Goal: Task Accomplishment & Management: Manage account settings

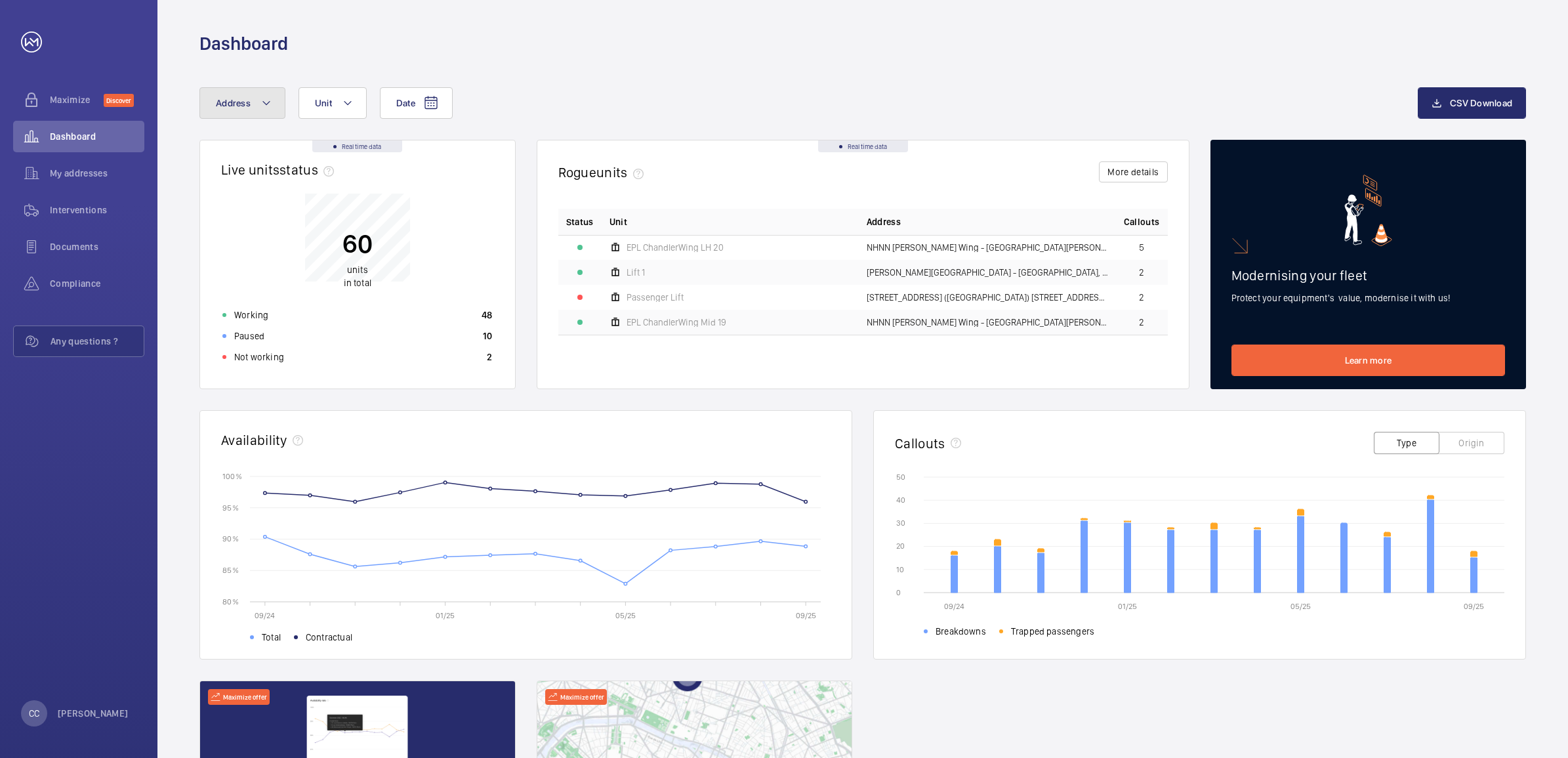
click at [221, 106] on span "Address" at bounding box center [233, 103] width 35 height 11
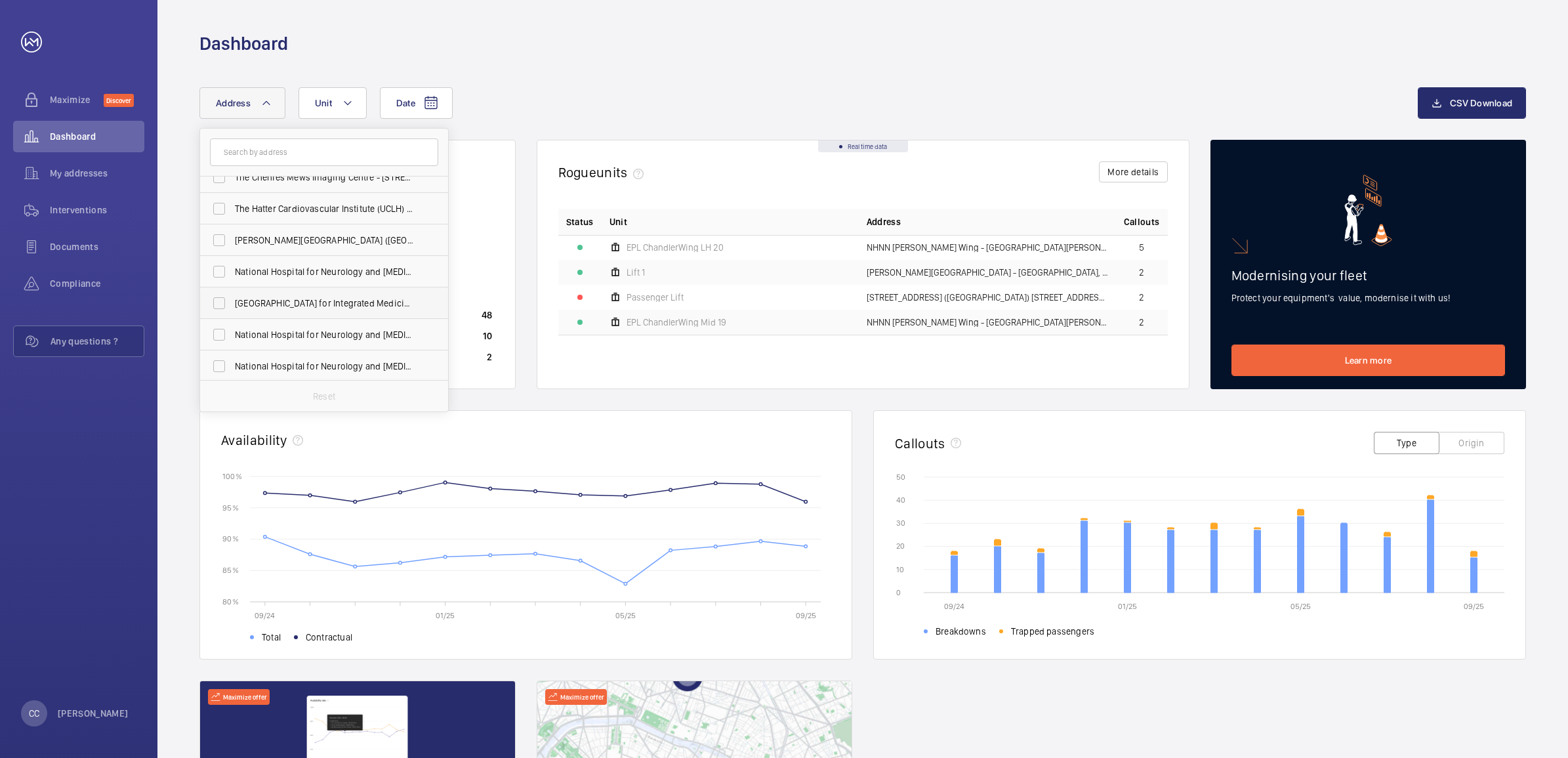
scroll to position [110, 0]
click at [253, 270] on span "National Hospital for Neurology and [MEDICAL_DATA] - [STREET_ADDRESS]" at bounding box center [325, 271] width 180 height 13
click at [232, 270] on input "National Hospital for Neurology and [MEDICAL_DATA] - [STREET_ADDRESS]" at bounding box center [219, 271] width 26 height 27
checkbox input "true"
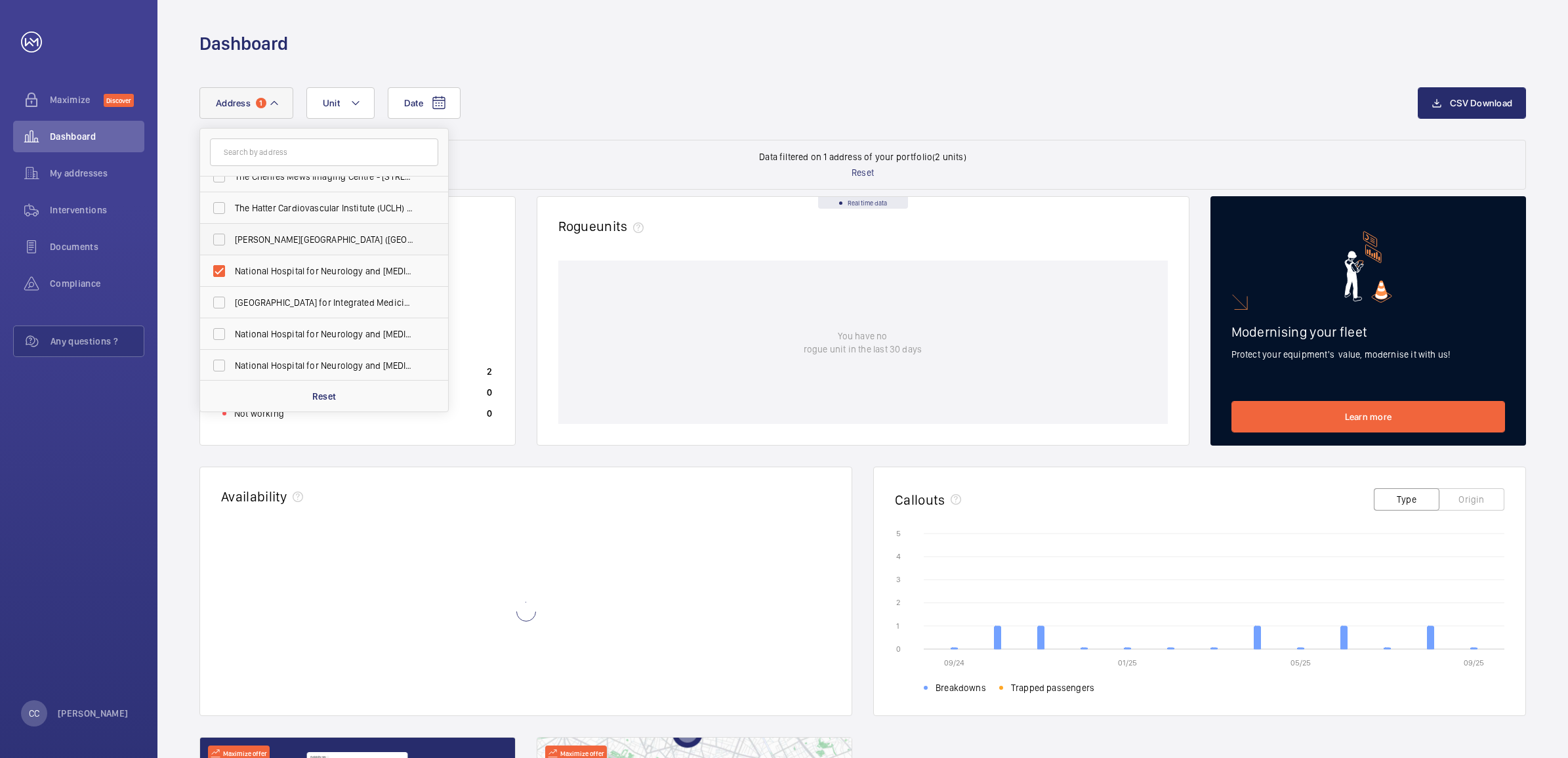
click at [252, 244] on span "[PERSON_NAME][GEOGRAPHIC_DATA] ([GEOGRAPHIC_DATA]) - [STREET_ADDRESS][PERSON_NA…" at bounding box center [325, 240] width 180 height 13
click at [232, 244] on input "[PERSON_NAME][GEOGRAPHIC_DATA] ([GEOGRAPHIC_DATA]) - [STREET_ADDRESS][PERSON_NA…" at bounding box center [219, 240] width 26 height 27
checkbox input "true"
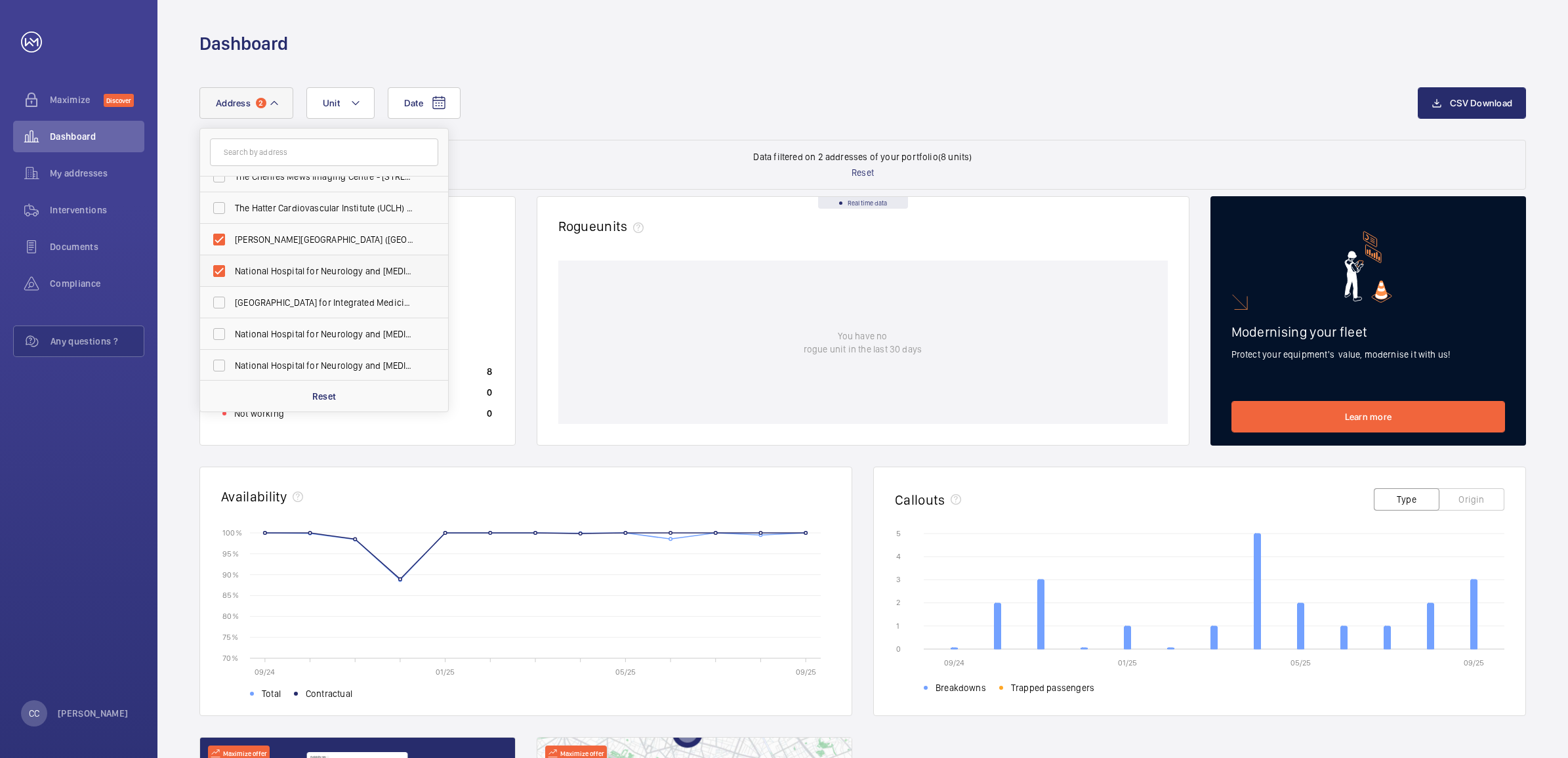
click at [244, 269] on span "National Hospital for Neurology and [MEDICAL_DATA] - [STREET_ADDRESS]" at bounding box center [325, 271] width 180 height 13
click at [232, 269] on input "National Hospital for Neurology and [MEDICAL_DATA] - [STREET_ADDRESS]" at bounding box center [219, 271] width 26 height 27
checkbox input "false"
click at [759, 30] on div "Dashboard" at bounding box center [863, 28] width 1410 height 56
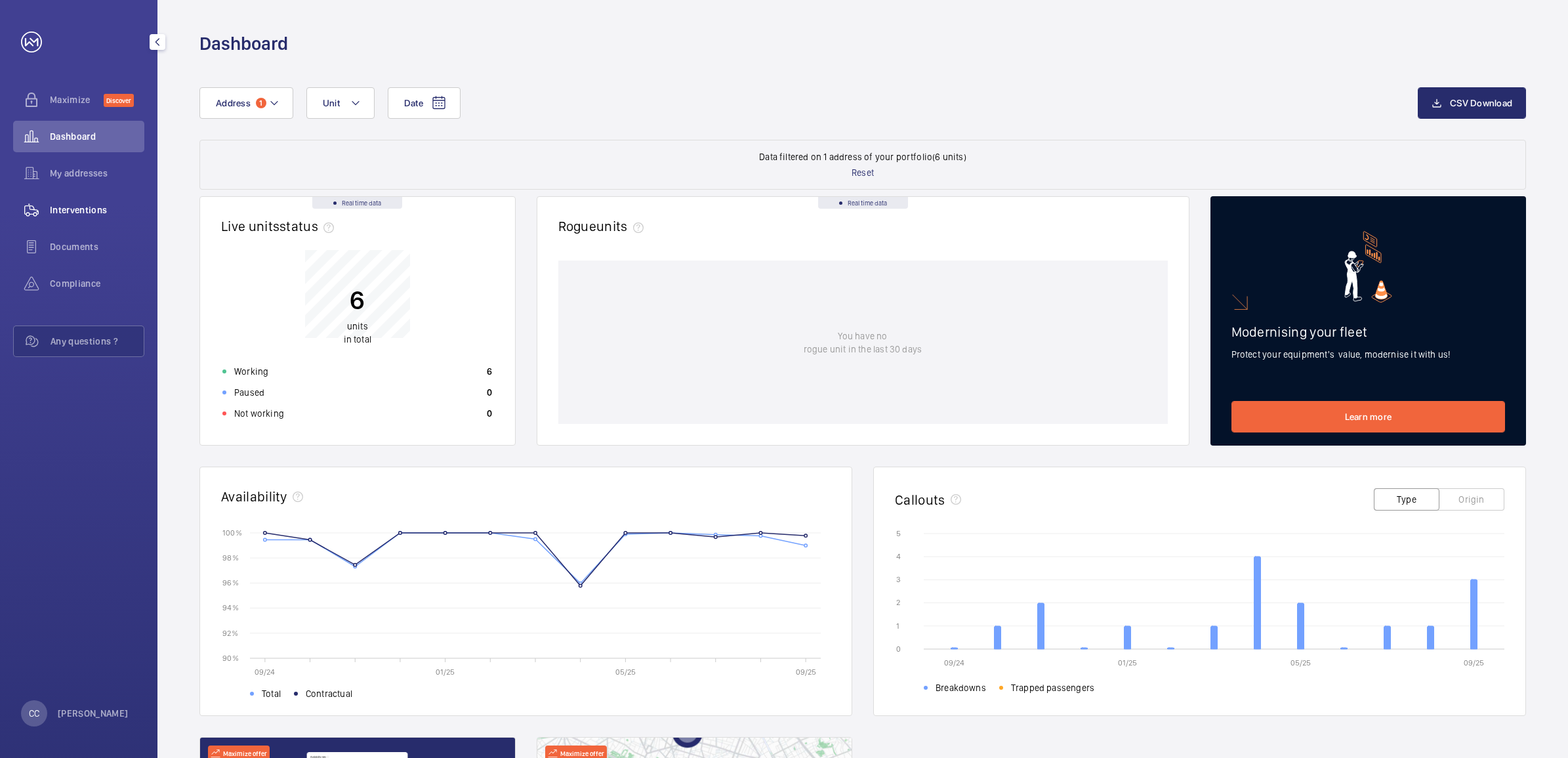
click at [89, 207] on span "Interventions" at bounding box center [97, 210] width 95 height 13
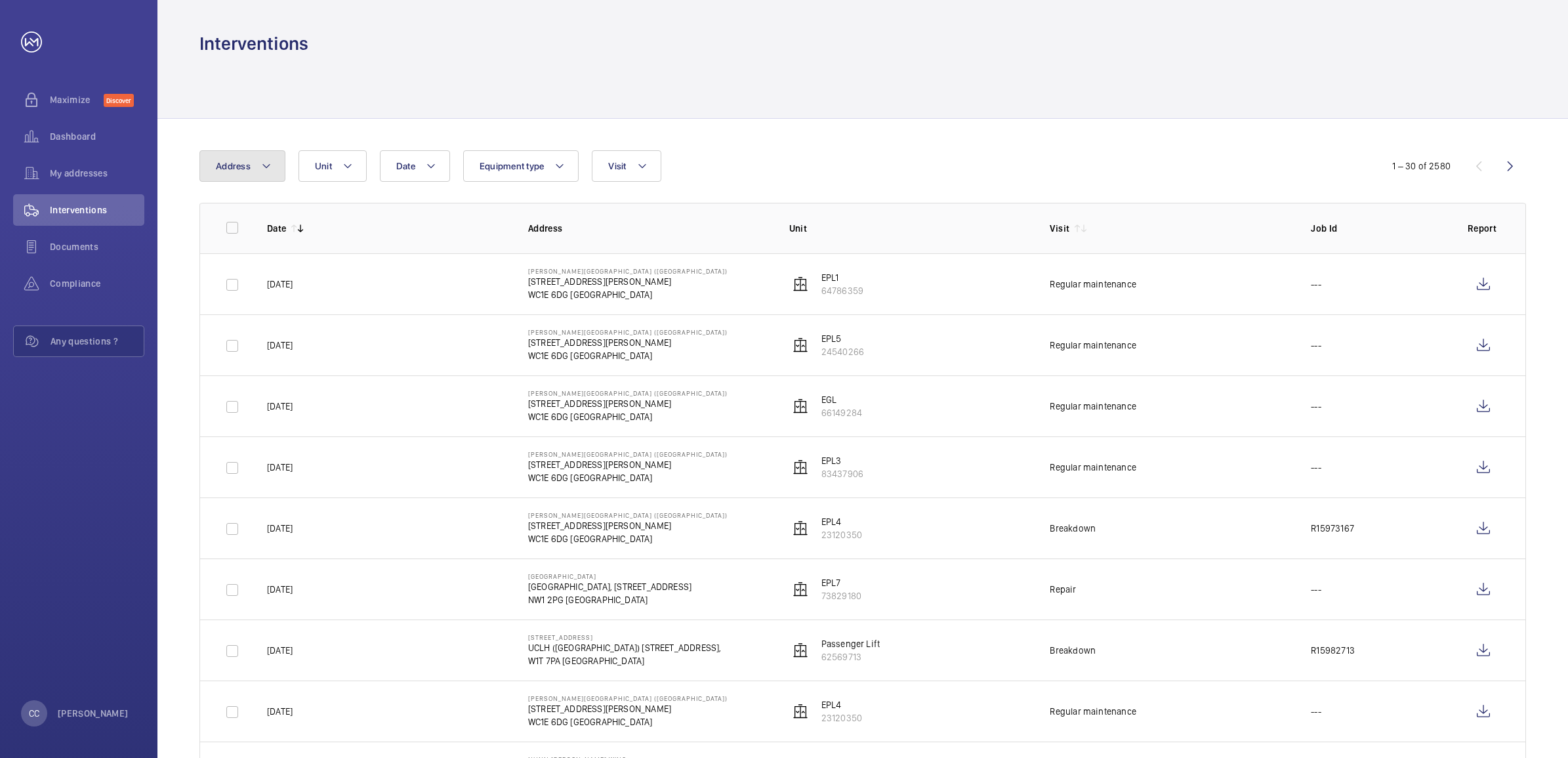
click at [246, 156] on button "Address" at bounding box center [242, 166] width 86 height 32
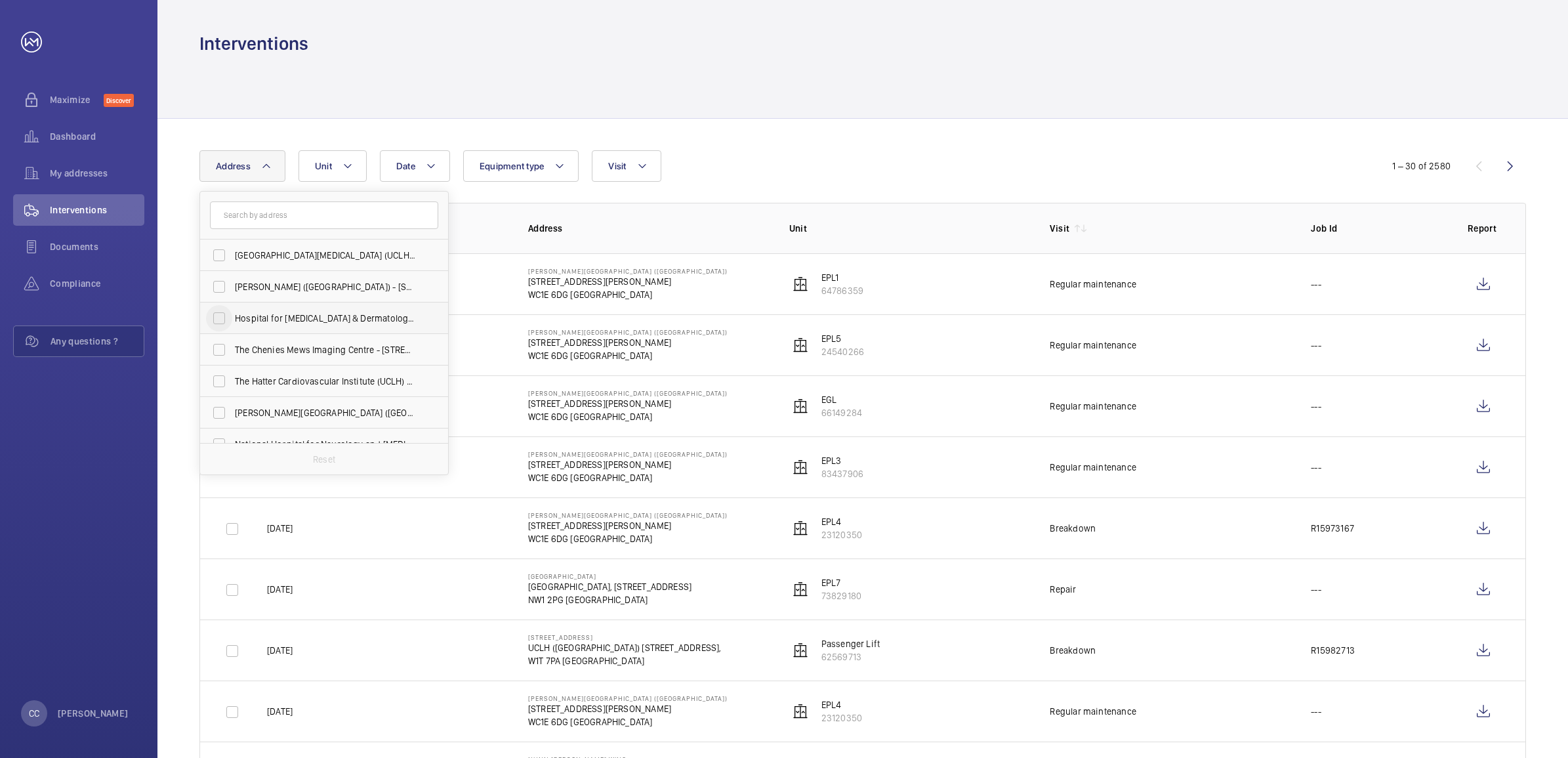
scroll to position [82, 0]
click at [220, 327] on input "[PERSON_NAME][GEOGRAPHIC_DATA] ([GEOGRAPHIC_DATA]) - [STREET_ADDRESS][PERSON_NA…" at bounding box center [219, 331] width 26 height 27
checkbox input "true"
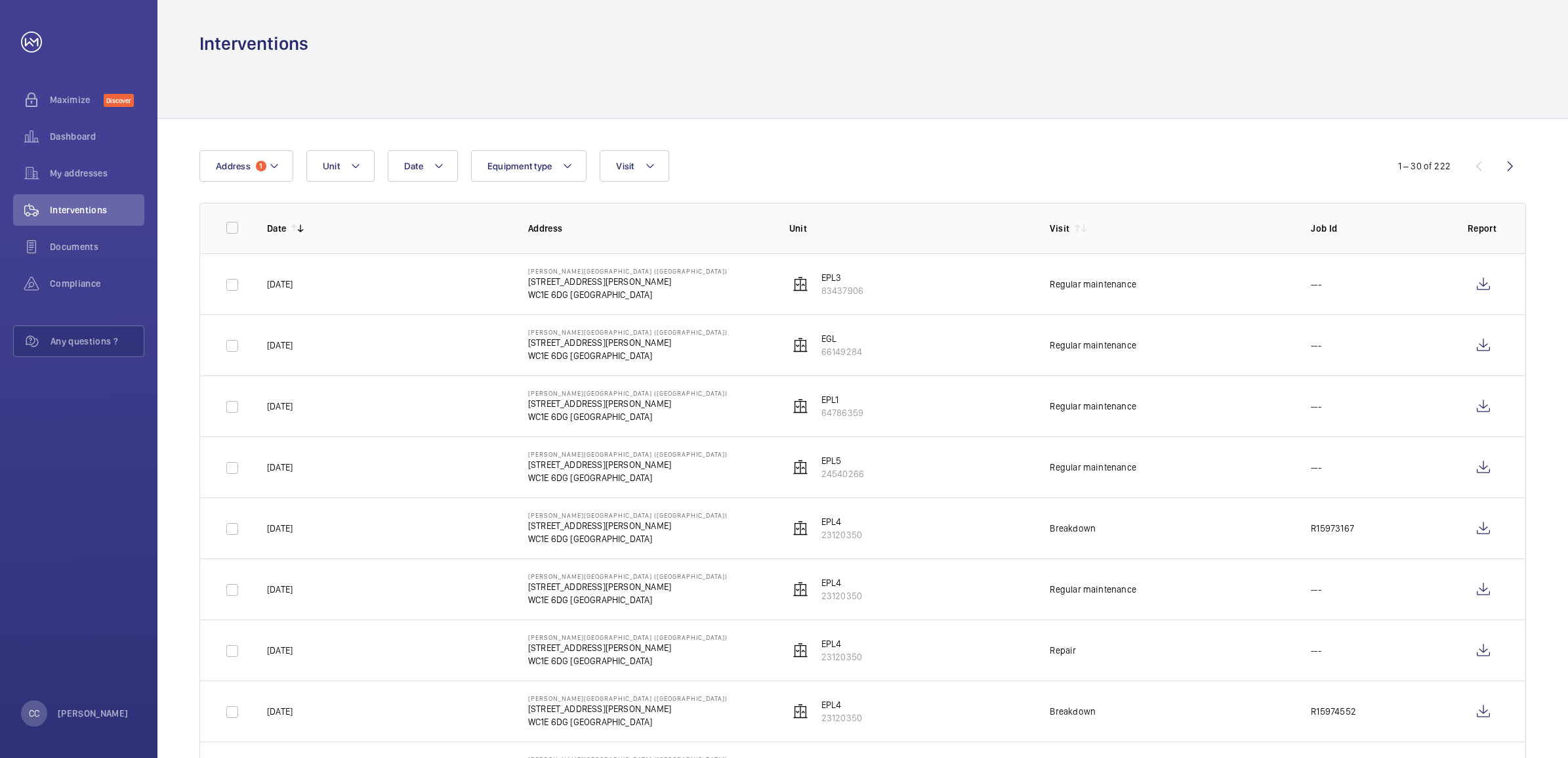
click at [797, 231] on p "Unit" at bounding box center [909, 229] width 240 height 13
